Goal: Information Seeking & Learning: Learn about a topic

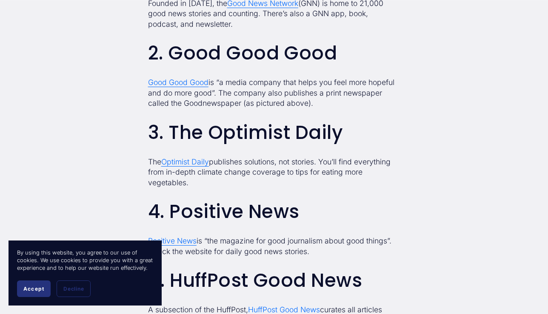
scroll to position [774, 0]
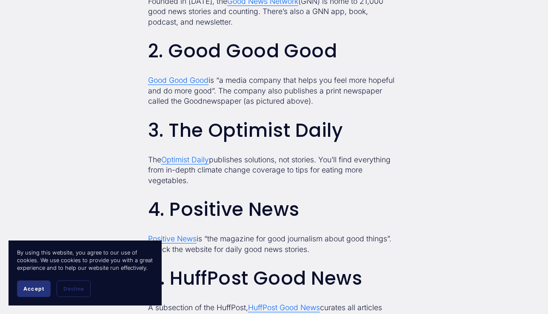
click at [172, 85] on span "Good Good Good" at bounding box center [178, 80] width 60 height 9
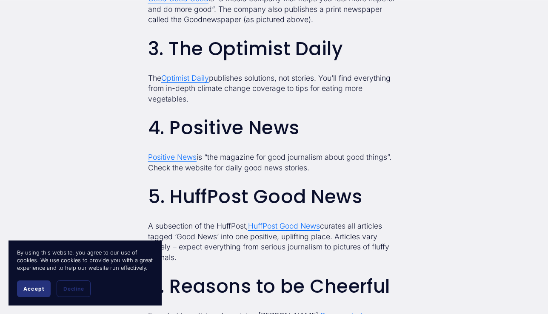
scroll to position [855, 0]
click at [200, 83] on span "Optimist Daily" at bounding box center [185, 78] width 48 height 9
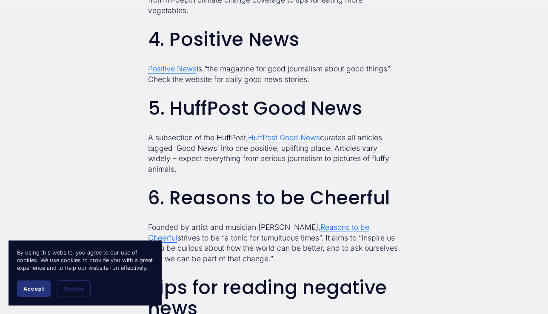
scroll to position [946, 0]
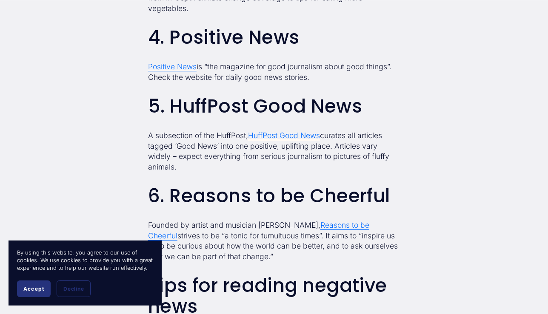
click at [270, 140] on span "HuffPost Good News" at bounding box center [284, 135] width 72 height 9
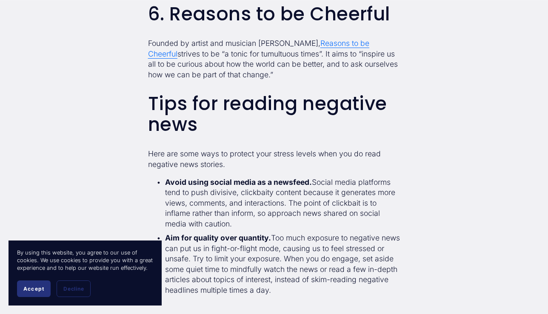
scroll to position [1130, 0]
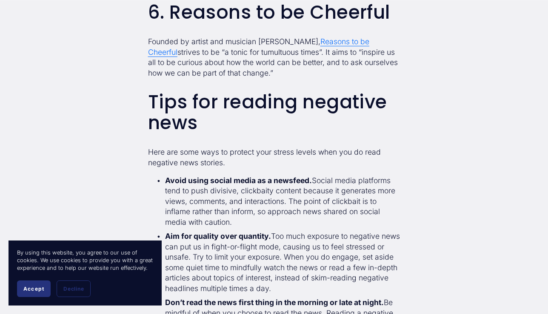
click at [314, 52] on span "Reasons to be Cheerful" at bounding box center [258, 47] width 221 height 20
